Goal: Task Accomplishment & Management: Manage account settings

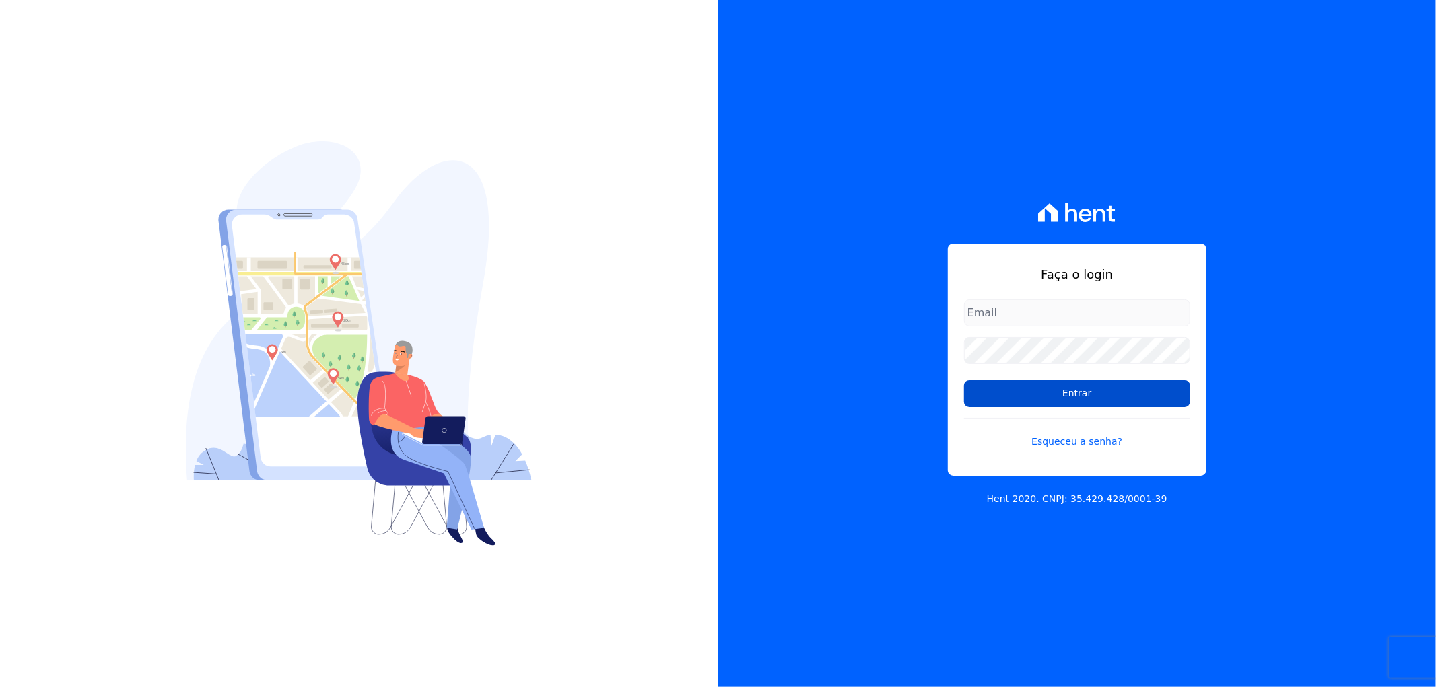
type input "[EMAIL_ADDRESS][DOMAIN_NAME]"
click at [1067, 381] on input "Entrar" at bounding box center [1077, 393] width 226 height 27
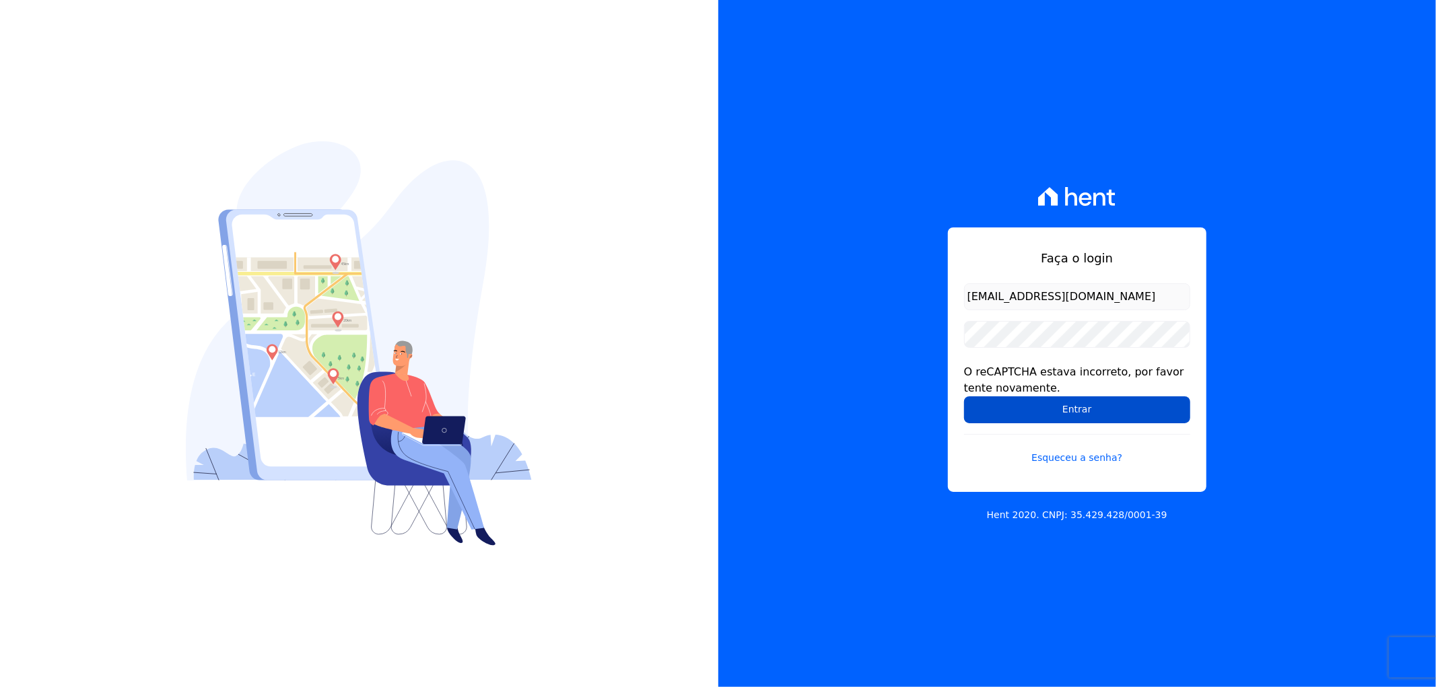
click at [1019, 415] on input "Entrar" at bounding box center [1077, 410] width 226 height 27
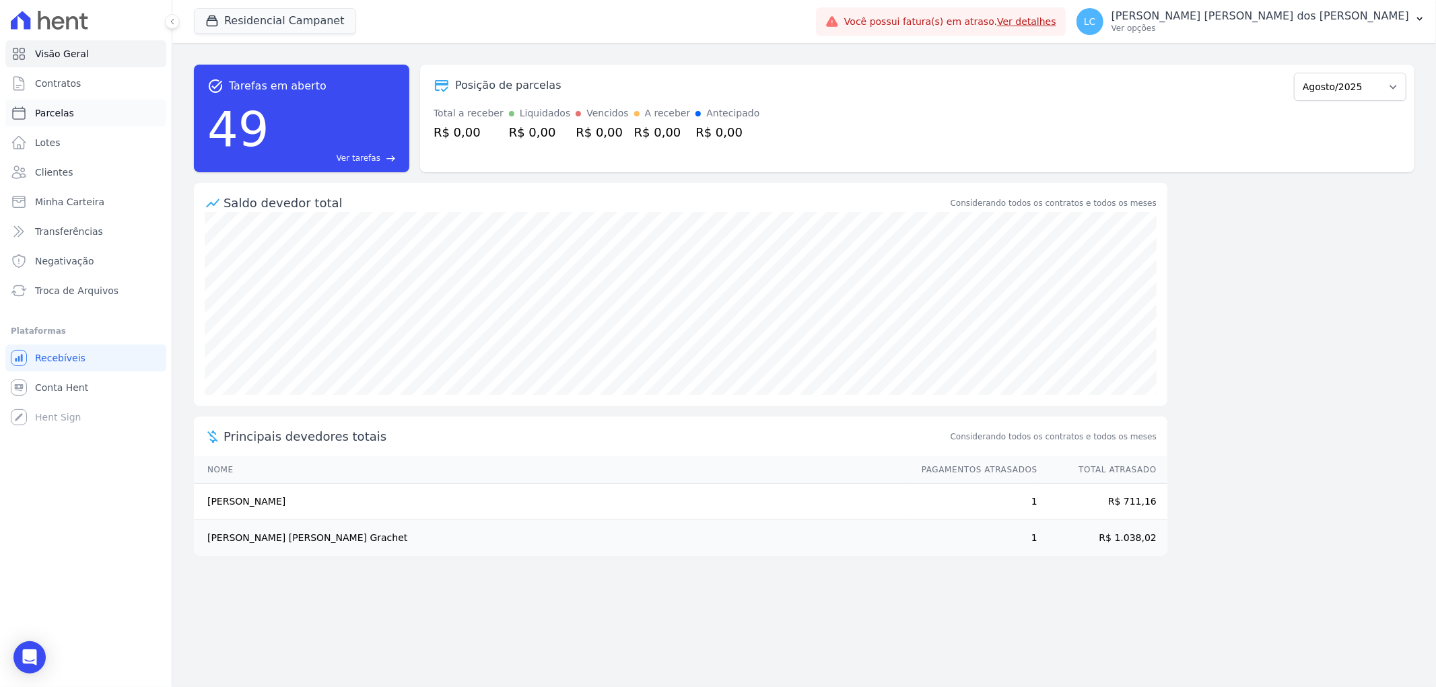
click at [51, 115] on span "Parcelas" at bounding box center [54, 112] width 39 height 13
select select
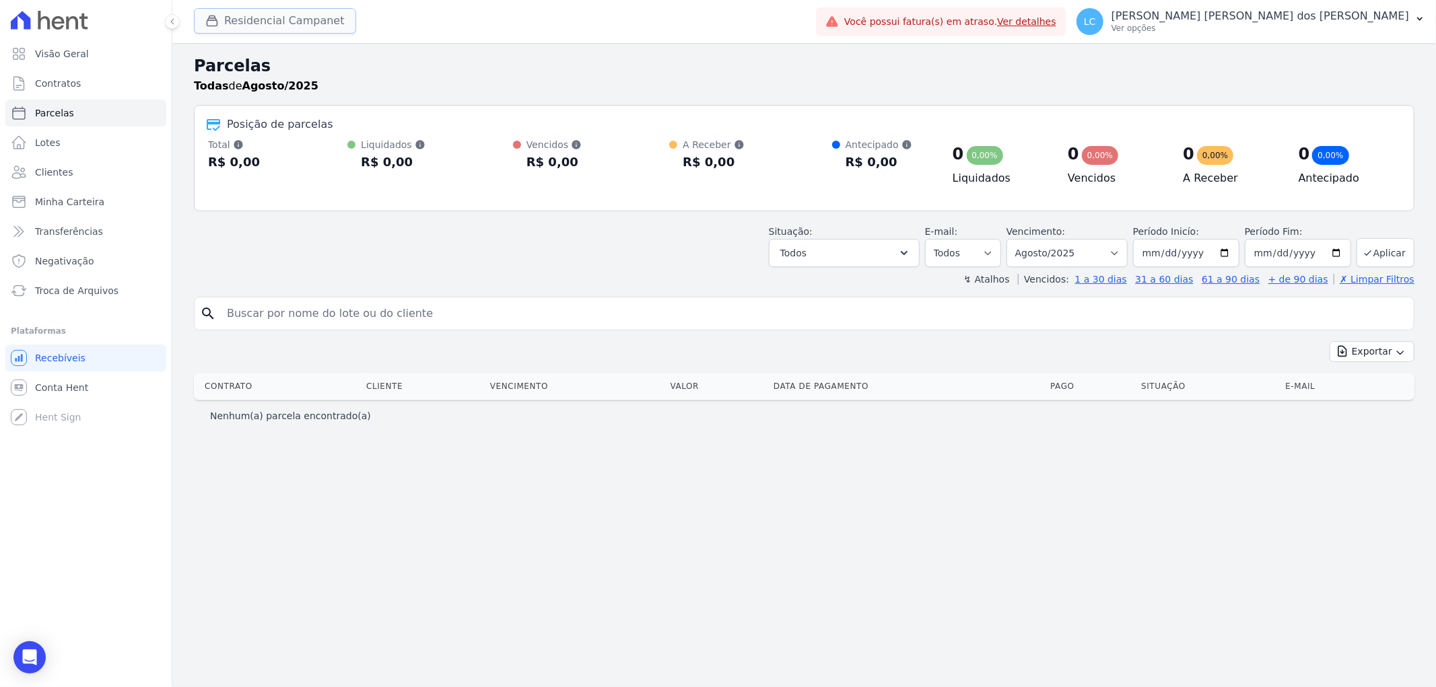
click at [303, 21] on button "Residencial Campanet" at bounding box center [275, 21] width 162 height 26
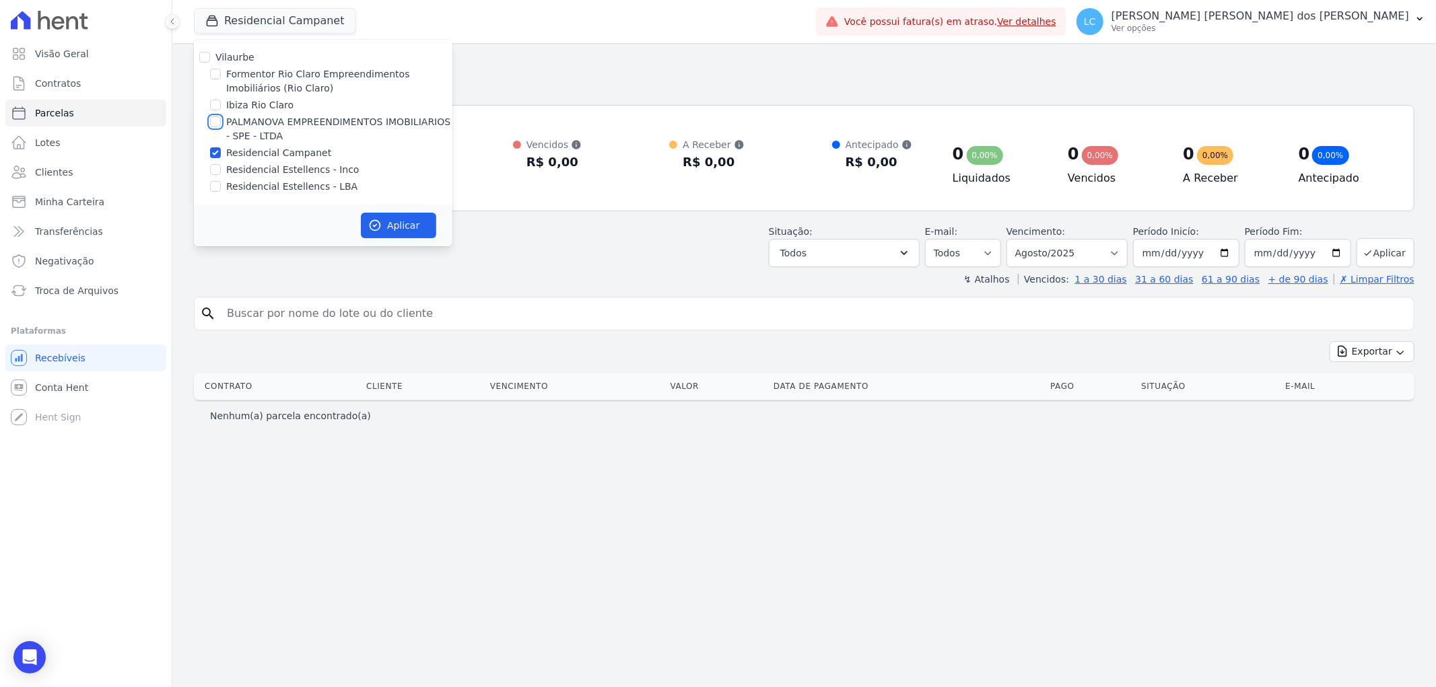
click at [216, 121] on input "PALMANOVA EMPREENDIMENTOS IMOBILIARIOS - SPE - LTDA" at bounding box center [215, 121] width 11 height 11
checkbox input "true"
drag, startPoint x: 216, startPoint y: 155, endPoint x: 276, endPoint y: 192, distance: 70.4
click at [217, 155] on input "Residencial Campanet" at bounding box center [215, 152] width 11 height 11
checkbox input "false"
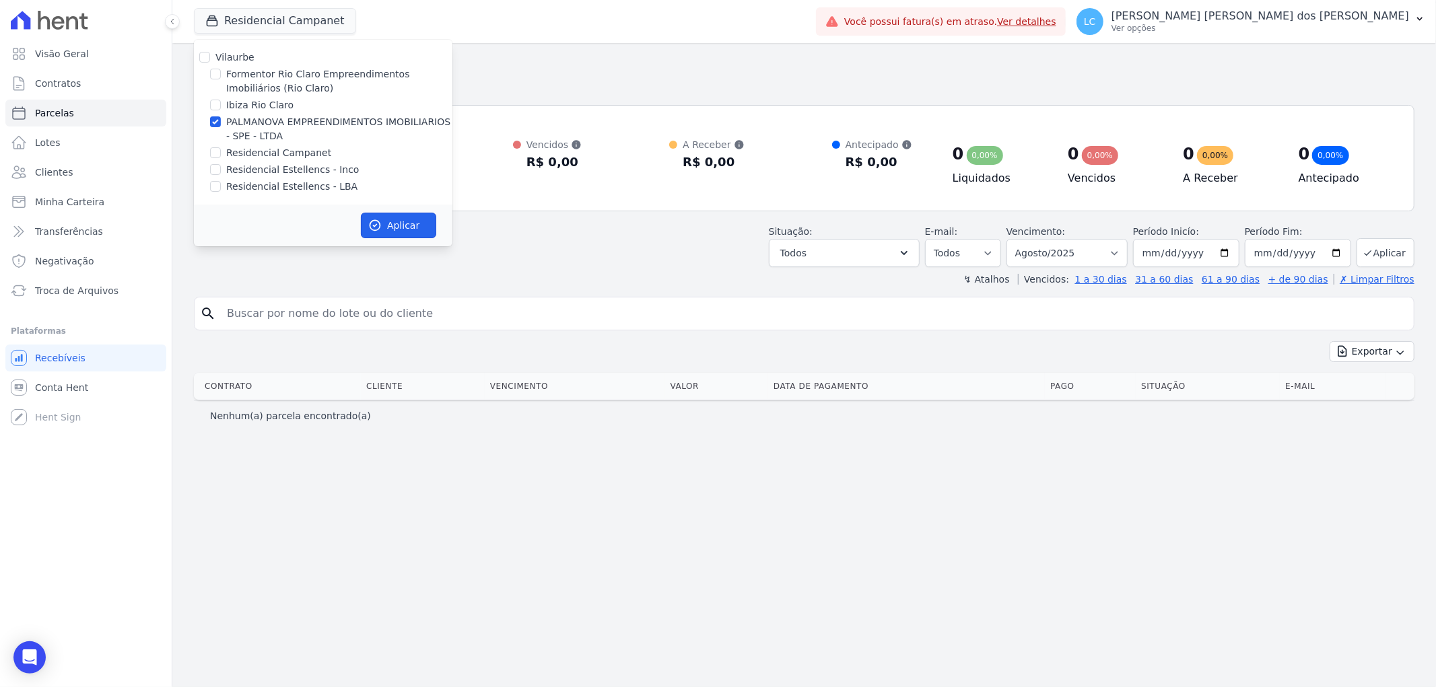
drag, startPoint x: 368, startPoint y: 236, endPoint x: 382, endPoint y: 246, distance: 16.8
click at [372, 234] on button "Aplicar" at bounding box center [398, 226] width 75 height 26
select select
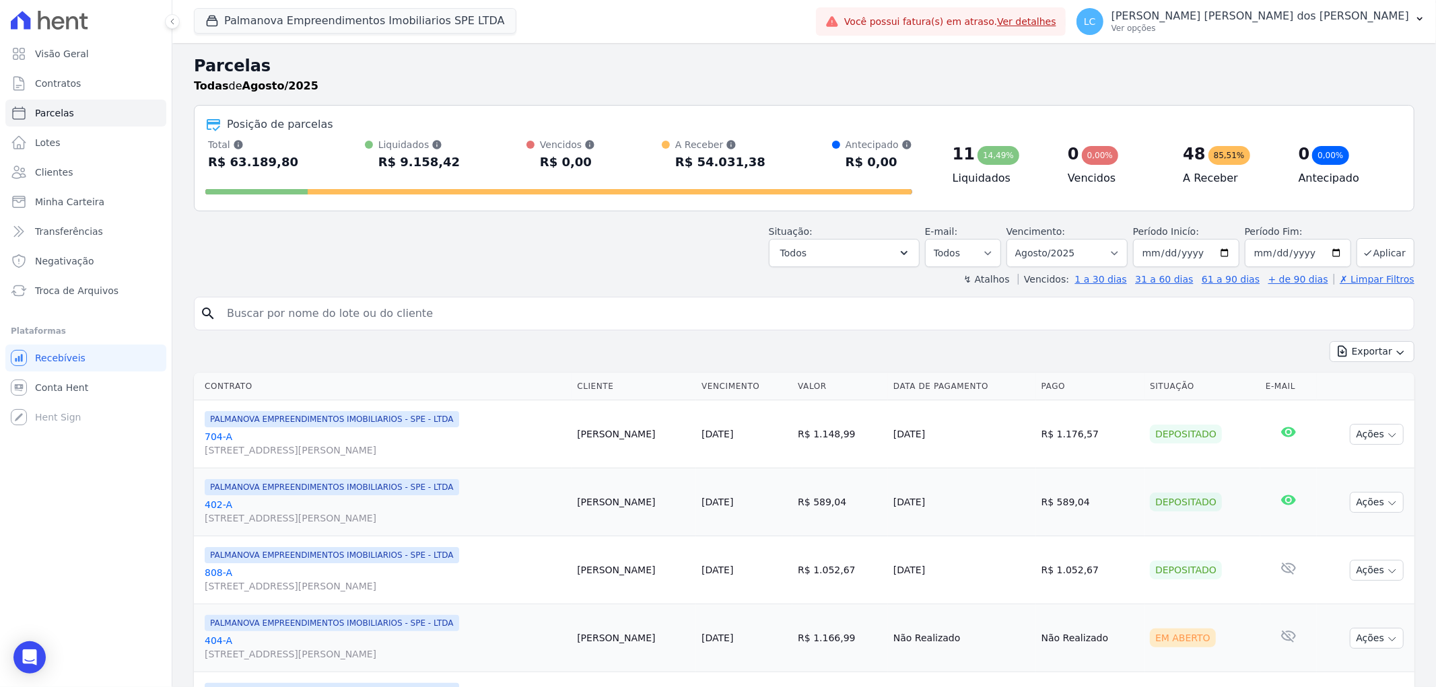
click at [349, 312] on input "search" at bounding box center [814, 313] width 1190 height 27
paste input "Maria Jeane da Silva"
type input "Maria Jeane da Silva"
select select
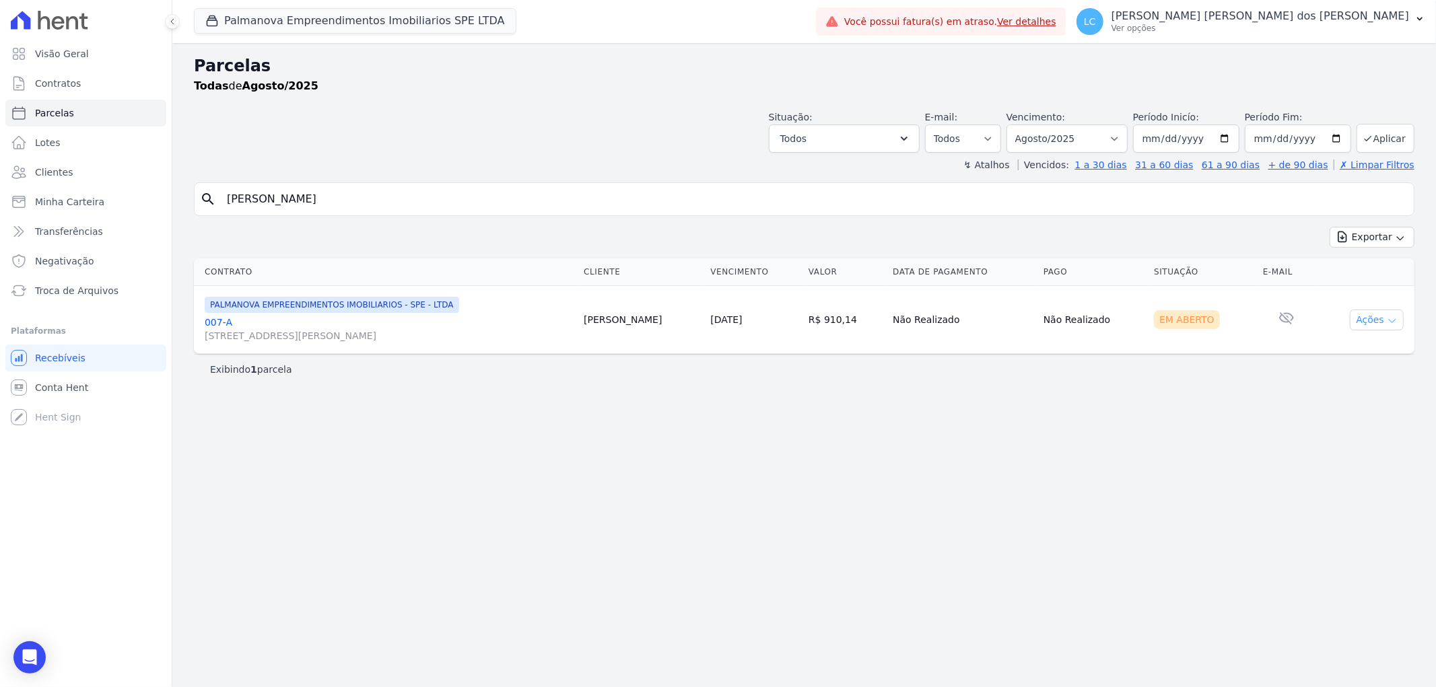
click at [1396, 323] on icon "button" at bounding box center [1392, 321] width 11 height 11
click at [1357, 351] on link "Ver boleto" at bounding box center [1371, 351] width 129 height 25
